Goal: Information Seeking & Learning: Learn about a topic

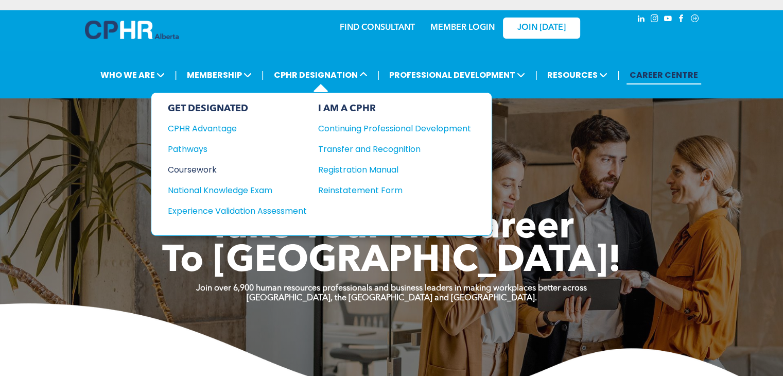
click at [199, 168] on div "Coursework" at bounding box center [230, 169] width 125 height 13
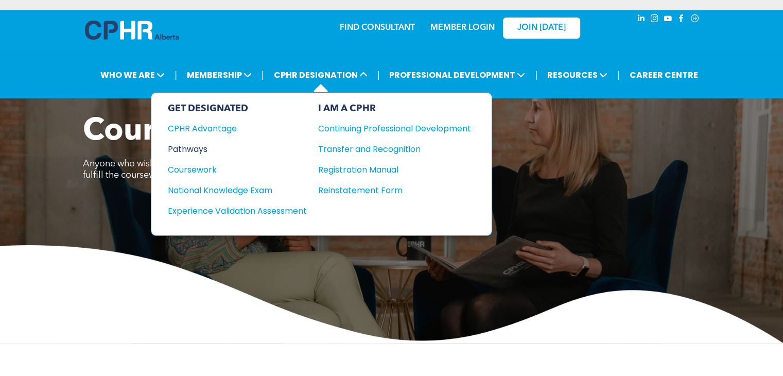
click at [199, 146] on div "Pathways" at bounding box center [230, 149] width 125 height 13
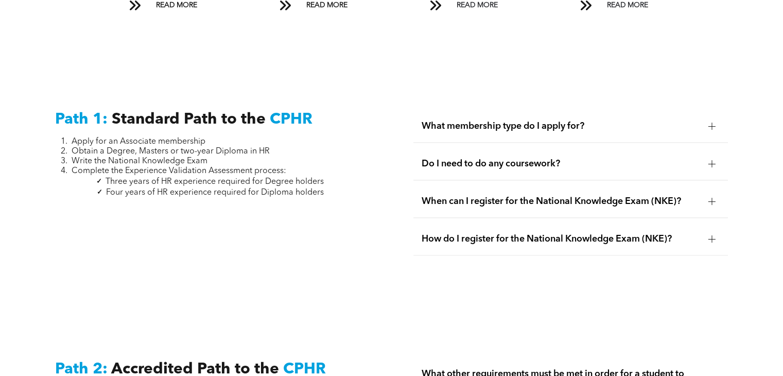
scroll to position [1332, 0]
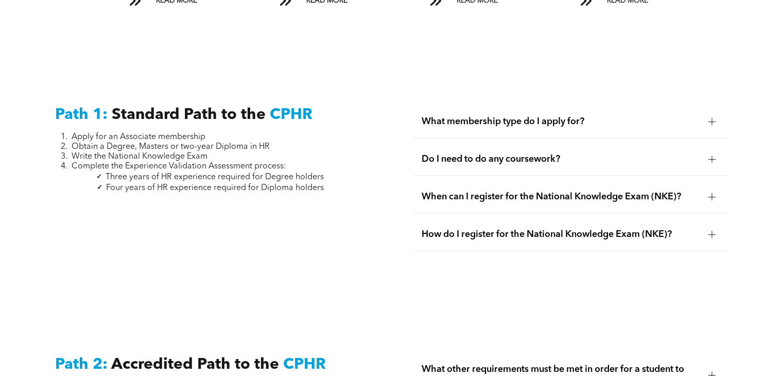
click at [712, 118] on div at bounding box center [712, 121] width 1 height 7
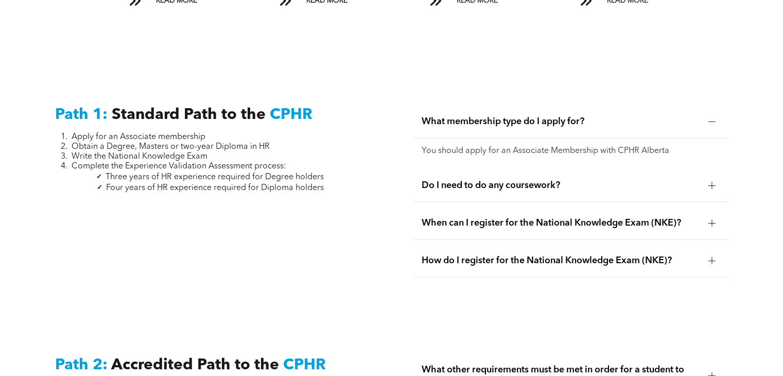
click at [714, 185] on div at bounding box center [711, 185] width 7 height 1
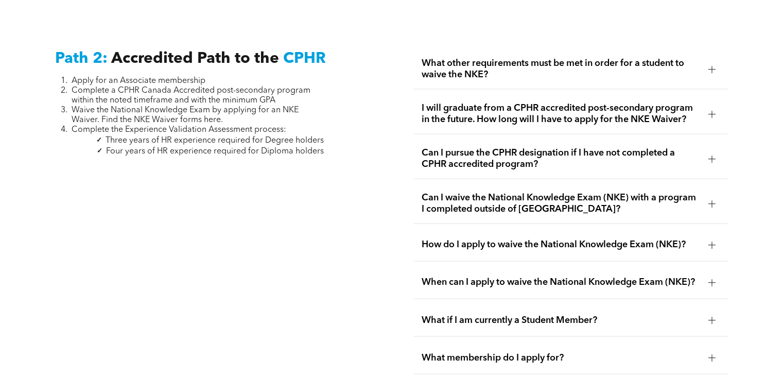
scroll to position [1641, 0]
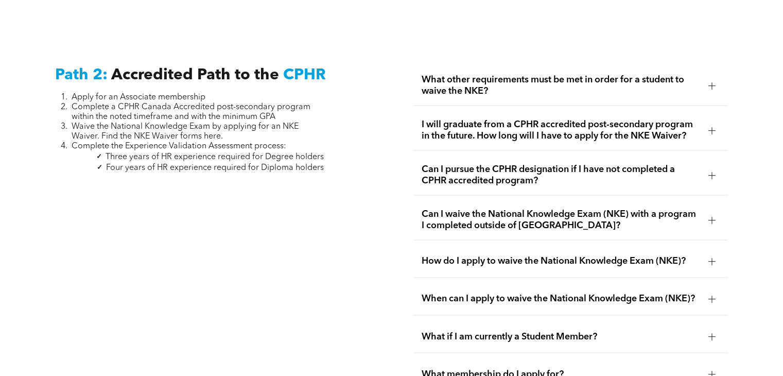
click at [712, 82] on div at bounding box center [712, 85] width 1 height 7
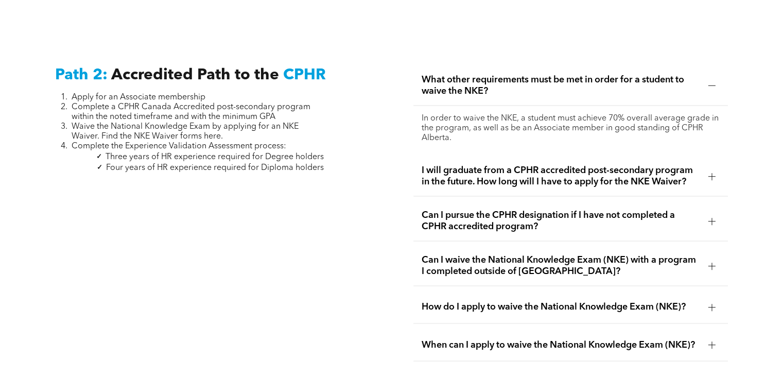
click at [714, 172] on div at bounding box center [711, 175] width 7 height 7
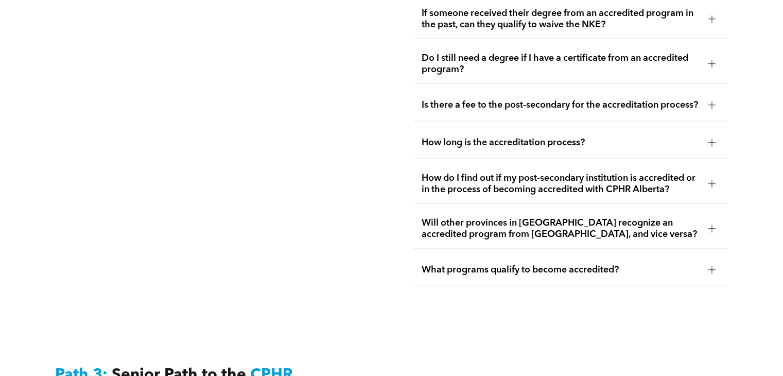
scroll to position [2284, 0]
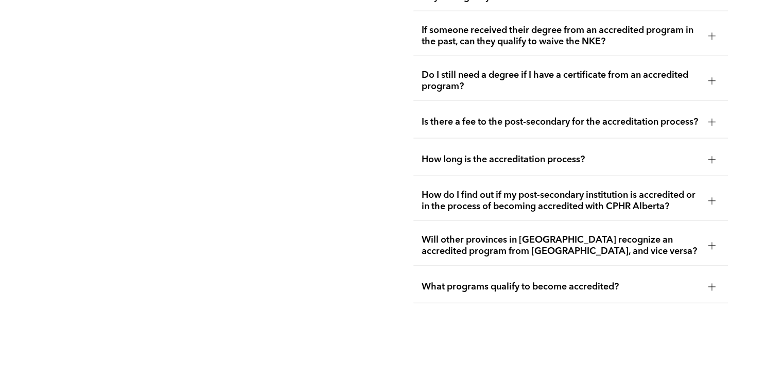
click at [713, 197] on div at bounding box center [711, 200] width 7 height 7
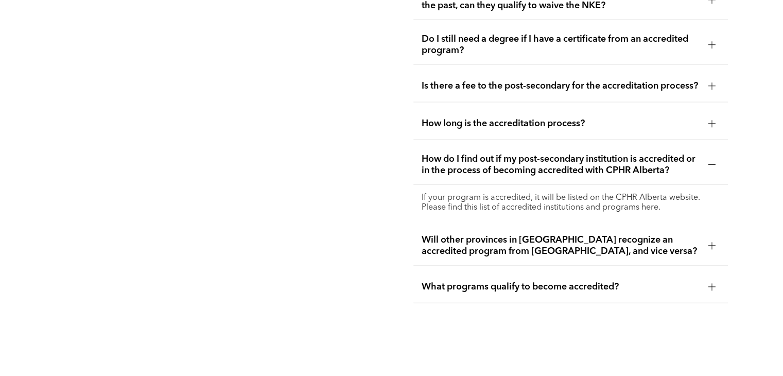
click at [715, 243] on div at bounding box center [711, 245] width 15 height 15
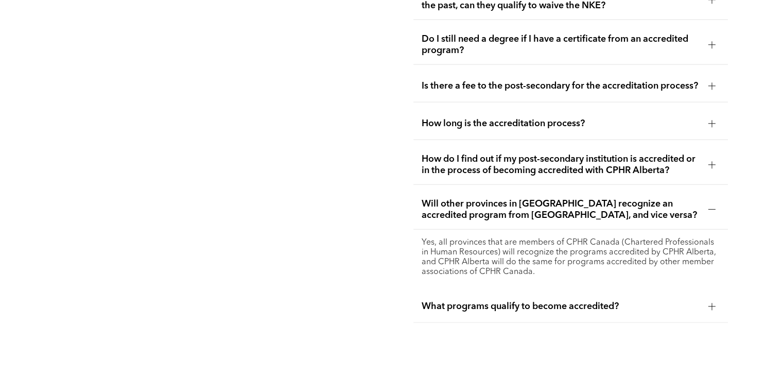
click at [713, 303] on div at bounding box center [711, 306] width 7 height 7
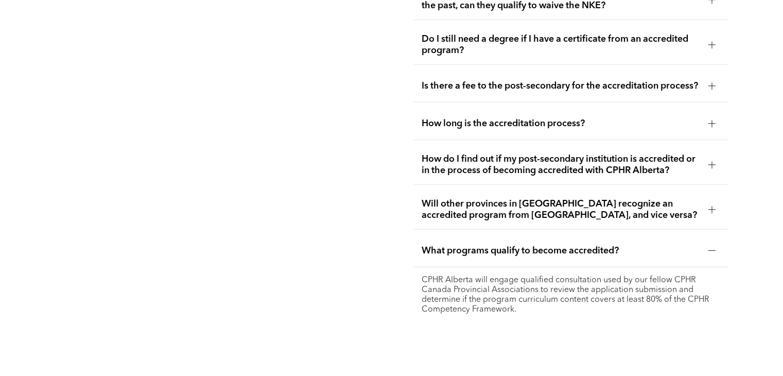
click at [712, 247] on div at bounding box center [712, 250] width 1 height 7
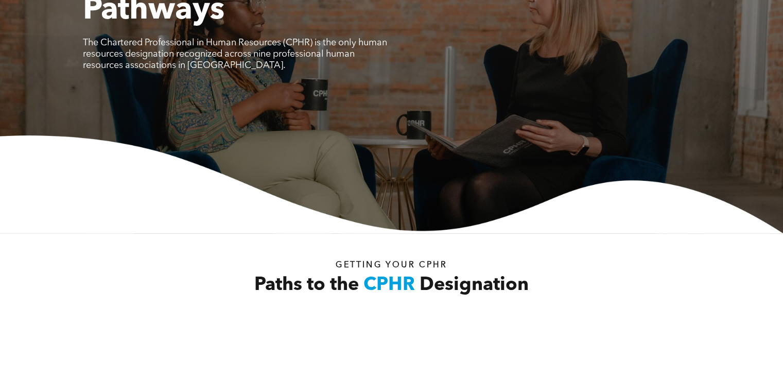
scroll to position [0, 0]
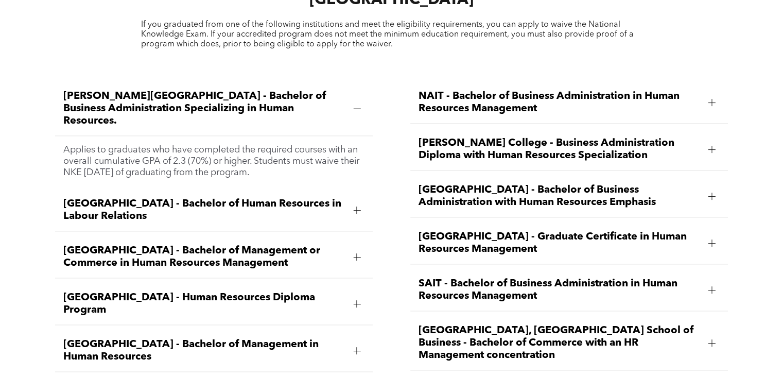
scroll to position [1434, 0]
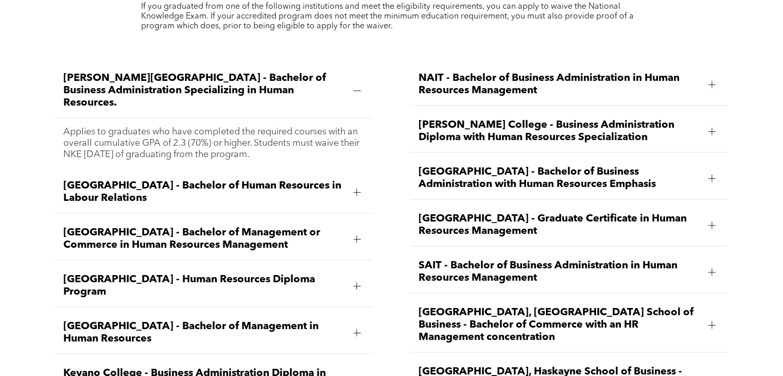
click at [357, 235] on div at bounding box center [357, 238] width 1 height 7
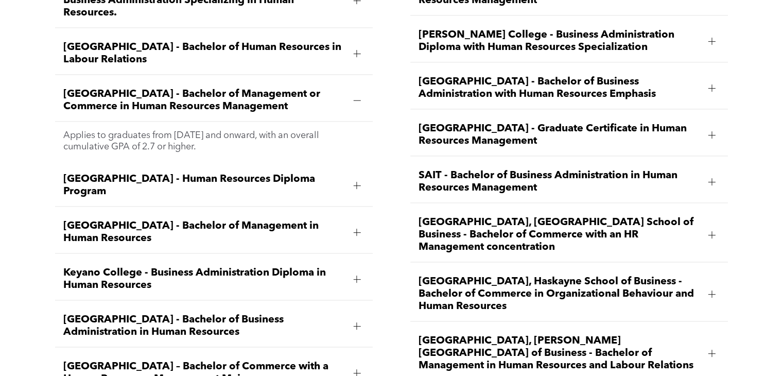
scroll to position [1530, 0]
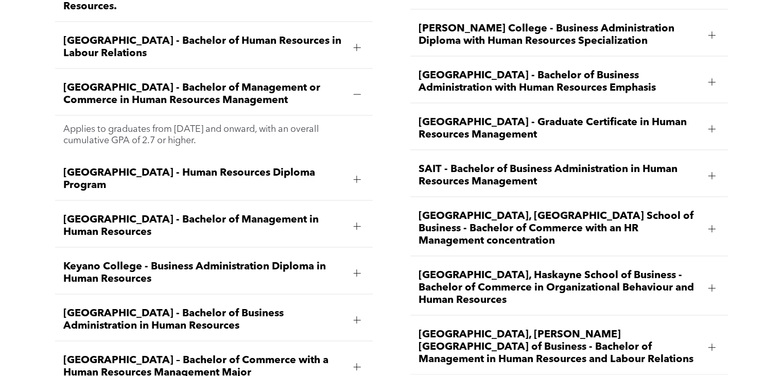
click at [357, 176] on div at bounding box center [357, 179] width 1 height 7
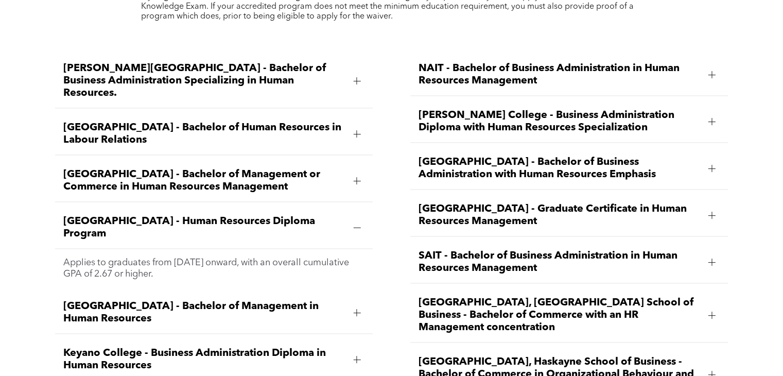
scroll to position [1437, 0]
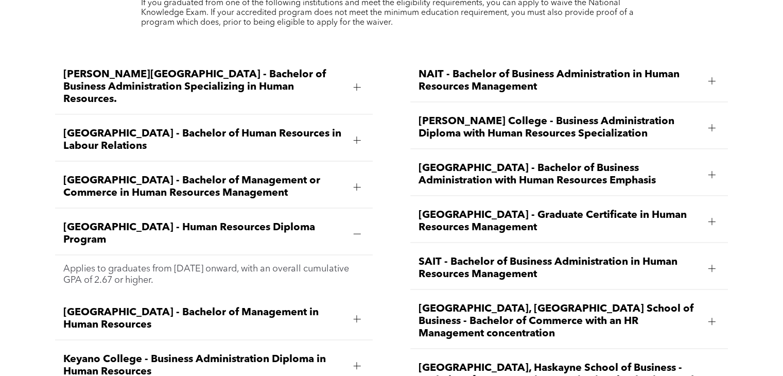
click at [713, 80] on div at bounding box center [711, 80] width 7 height 1
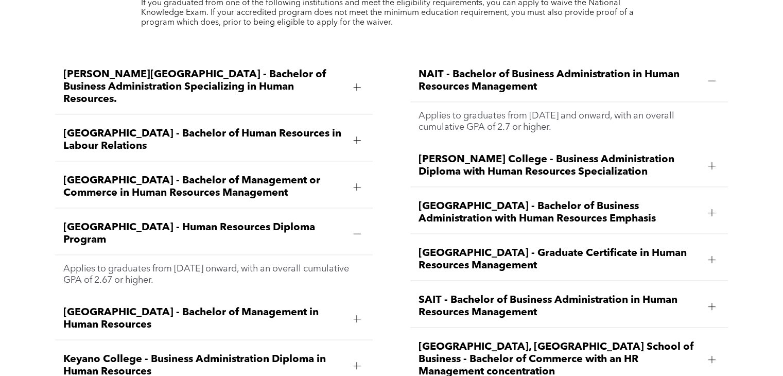
click at [713, 80] on div at bounding box center [711, 80] width 7 height 1
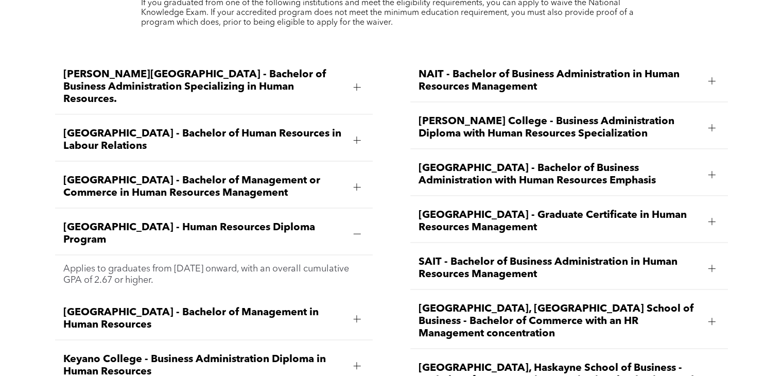
click at [357, 83] on div at bounding box center [357, 86] width 1 height 7
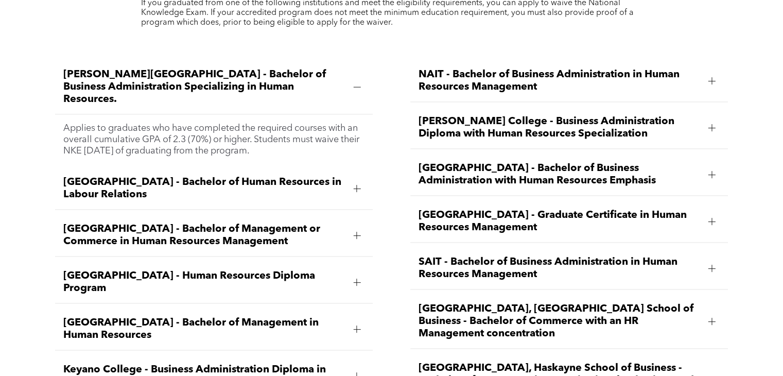
click at [357, 83] on div at bounding box center [357, 86] width 1 height 7
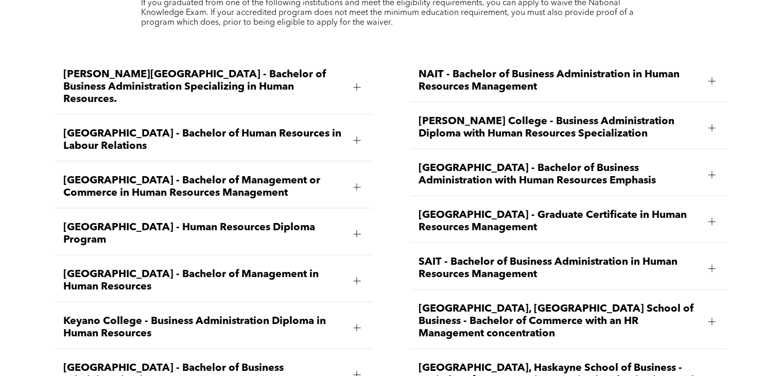
click at [356, 233] on div at bounding box center [356, 233] width 7 height 1
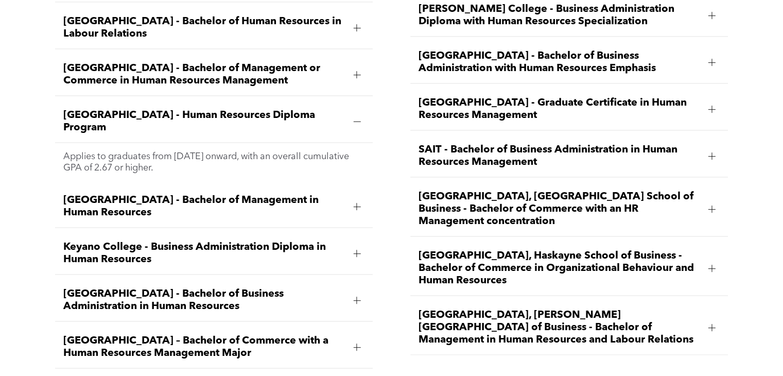
scroll to position [1567, 0]
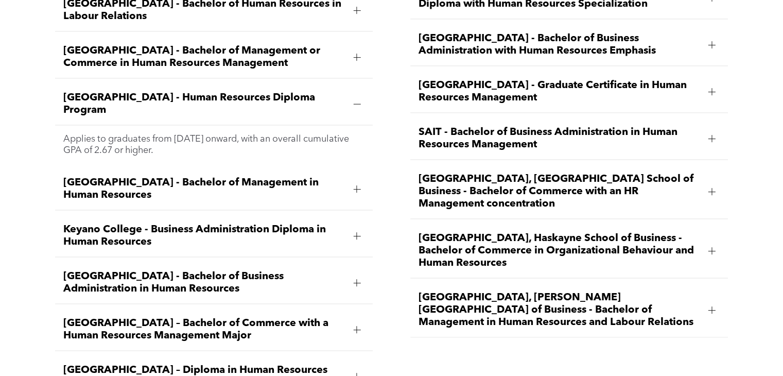
click at [358, 232] on div at bounding box center [356, 235] width 7 height 7
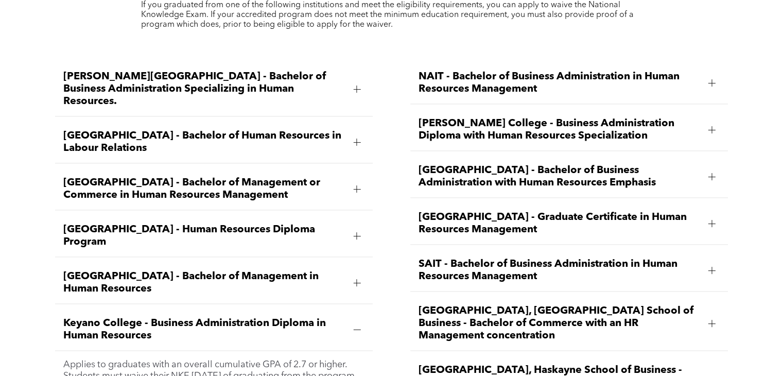
scroll to position [1438, 0]
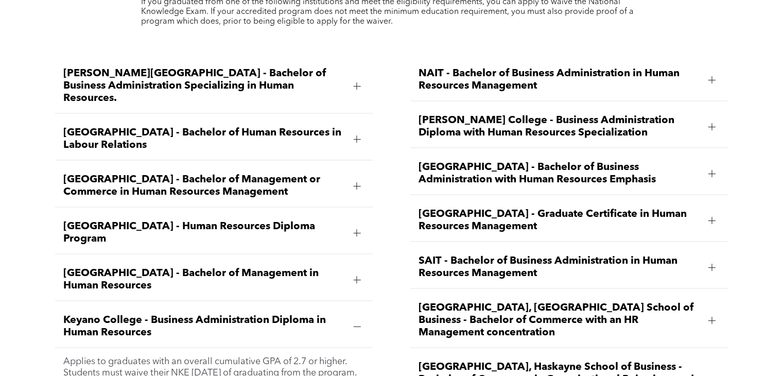
click at [712, 123] on div at bounding box center [711, 126] width 7 height 7
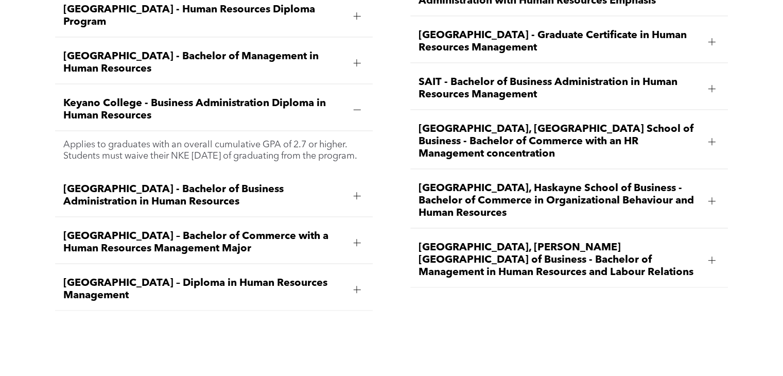
scroll to position [1652, 0]
